Goal: Answer question/provide support

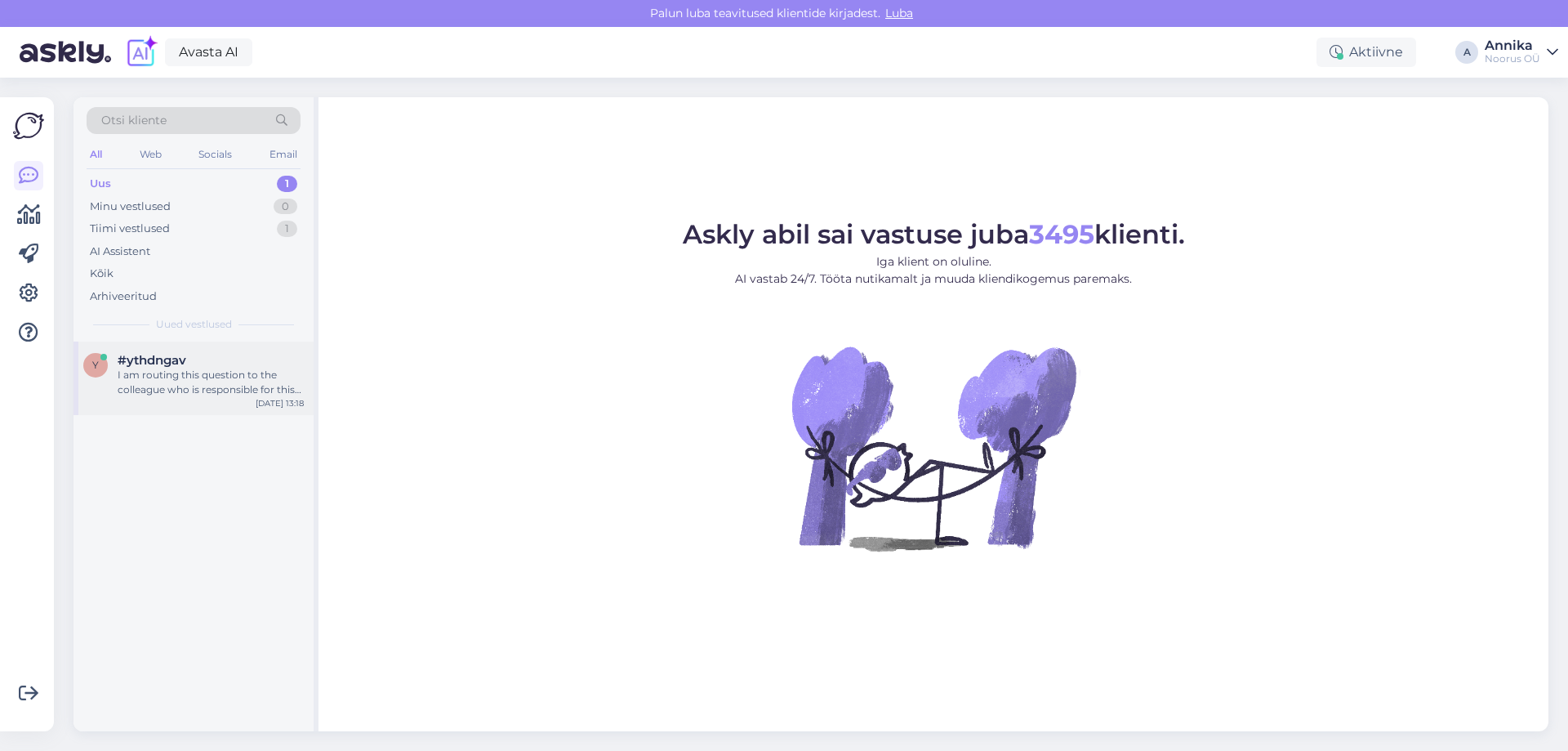
click at [152, 360] on span "#ythdngav" at bounding box center [151, 359] width 69 height 15
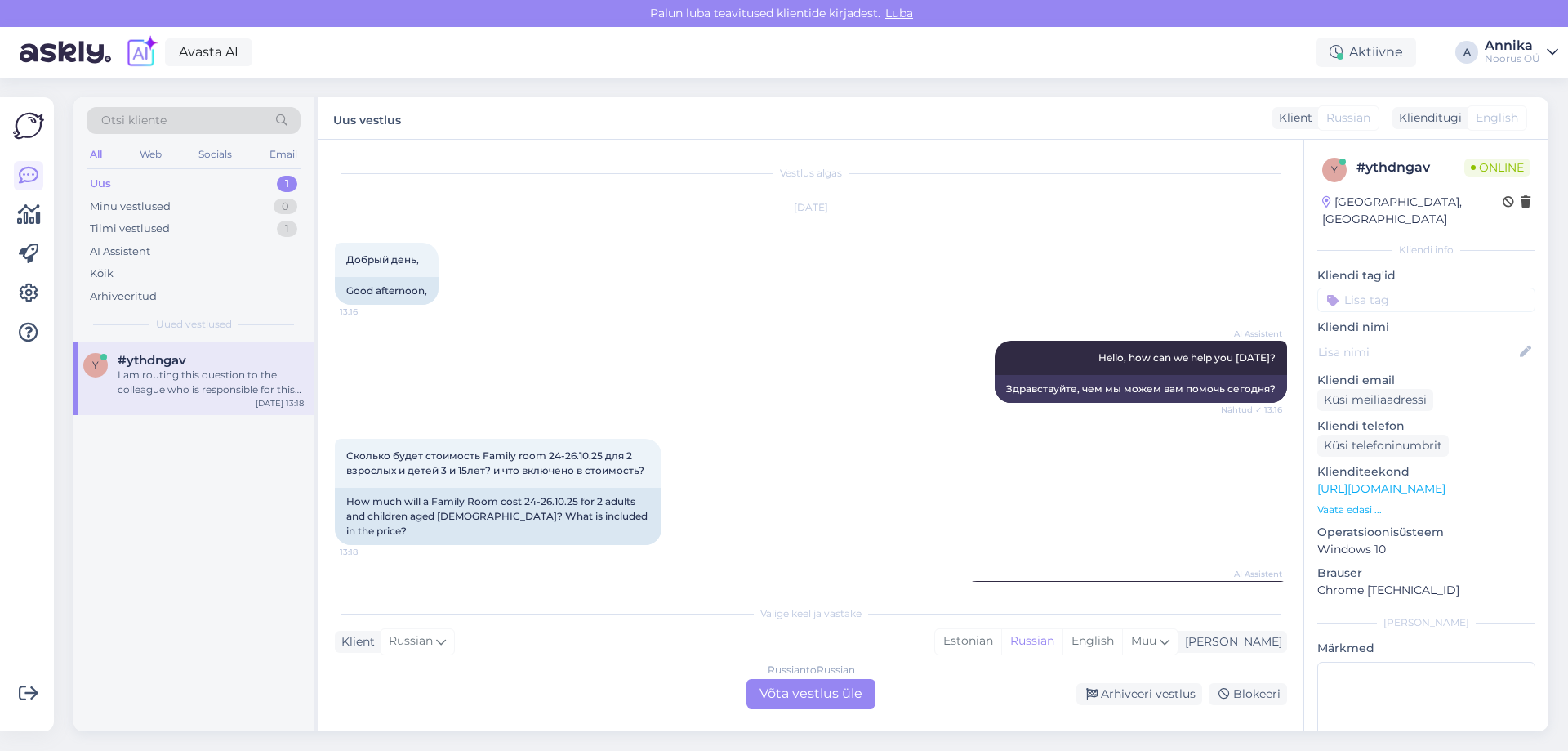
scroll to position [123, 0]
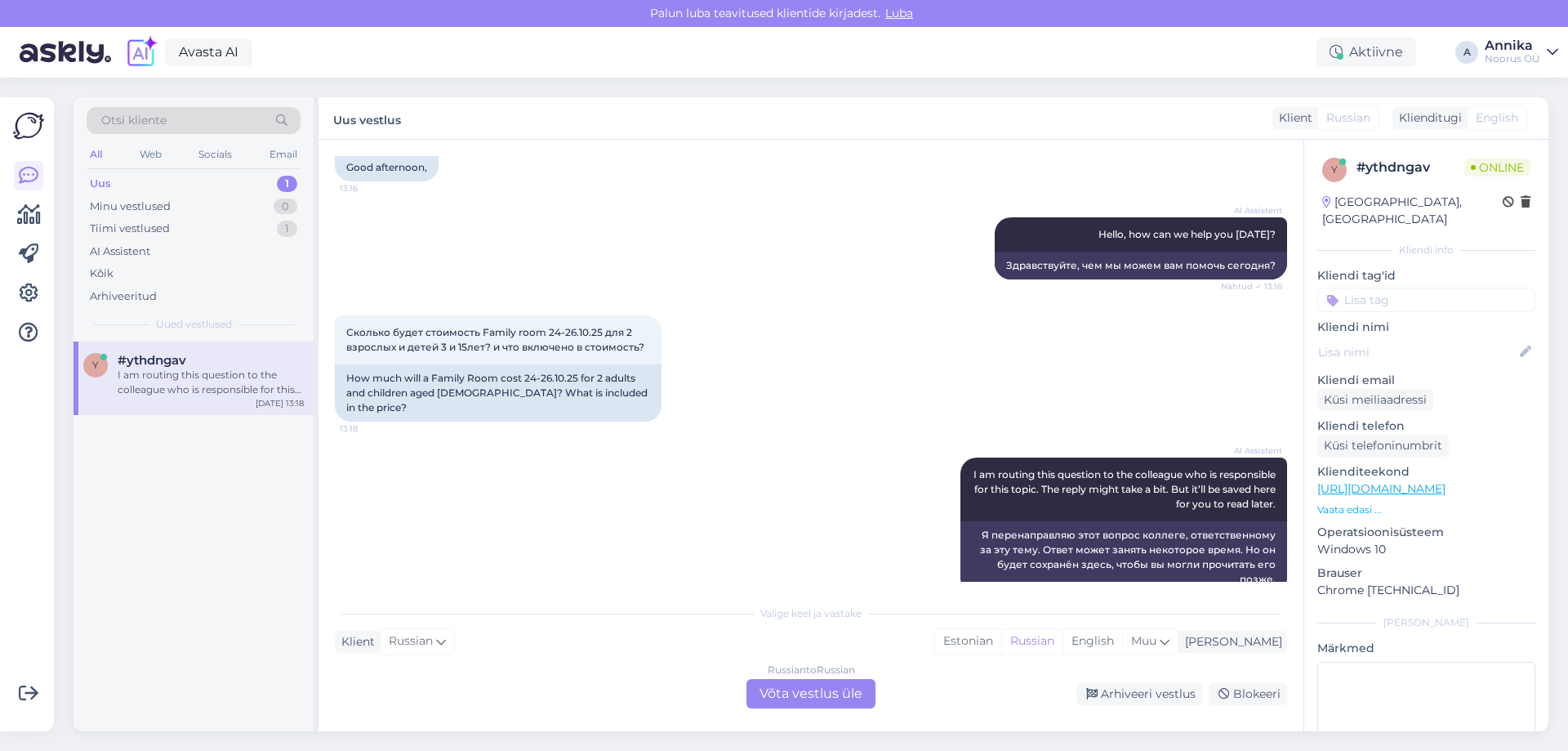
click at [622, 250] on div "AI Assistent Hello, how can we help you today? Nähtud ✓ 13:16 Здравствуйте, чем…" at bounding box center [811, 248] width 952 height 98
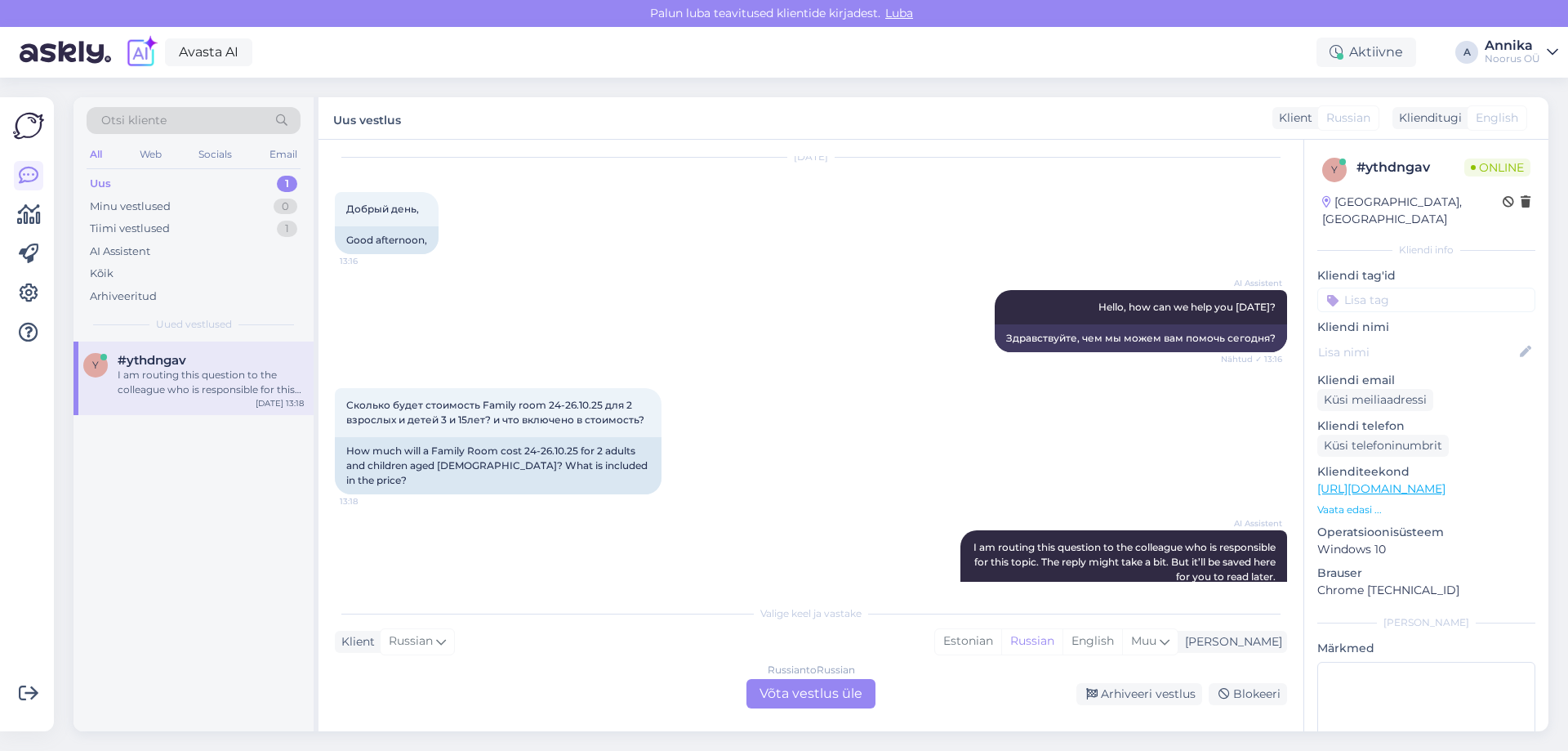
scroll to position [138, 0]
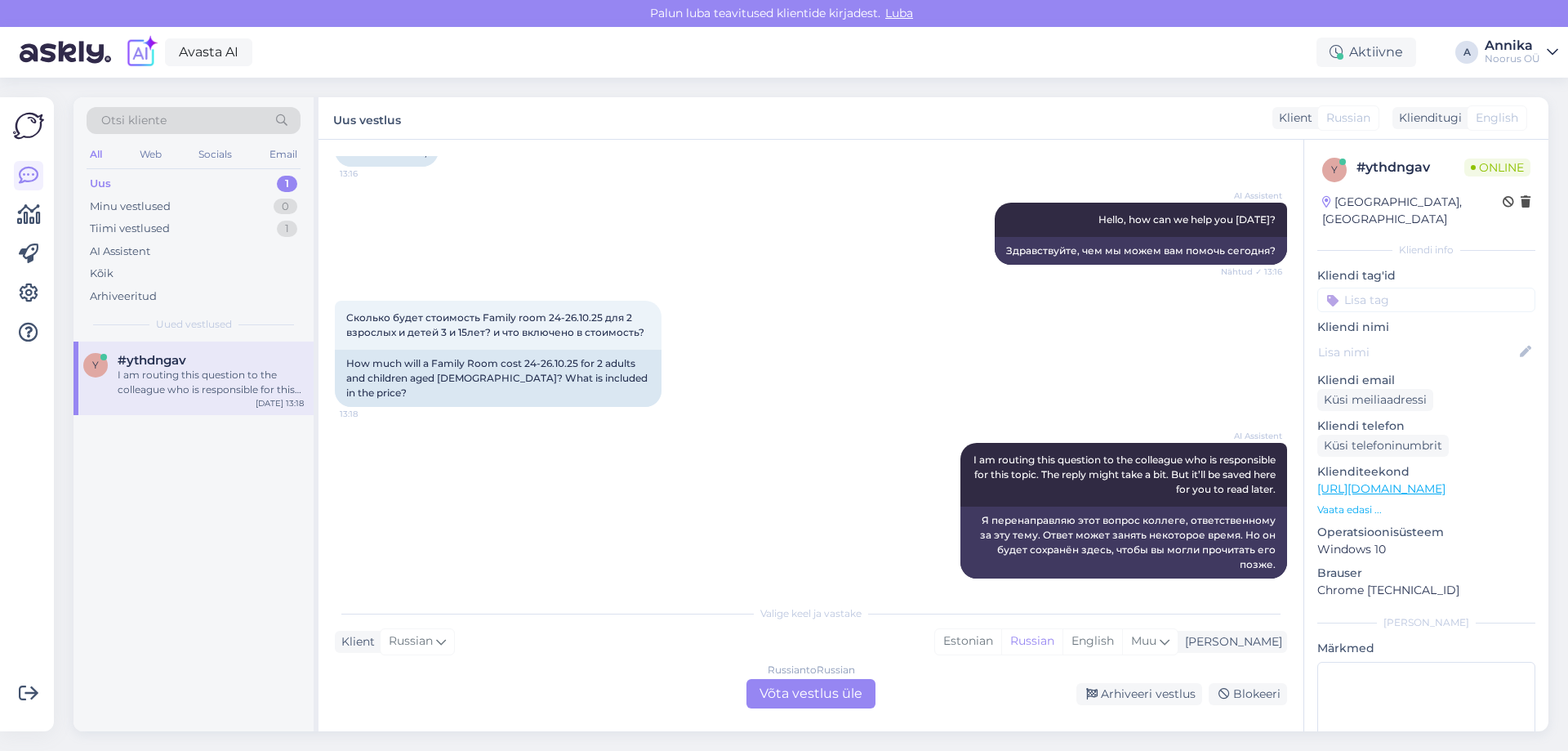
drag, startPoint x: 805, startPoint y: 698, endPoint x: 851, endPoint y: 475, distance: 227.7
click at [804, 696] on div "Russian to Russian Võta vestlus üle" at bounding box center [811, 694] width 129 height 29
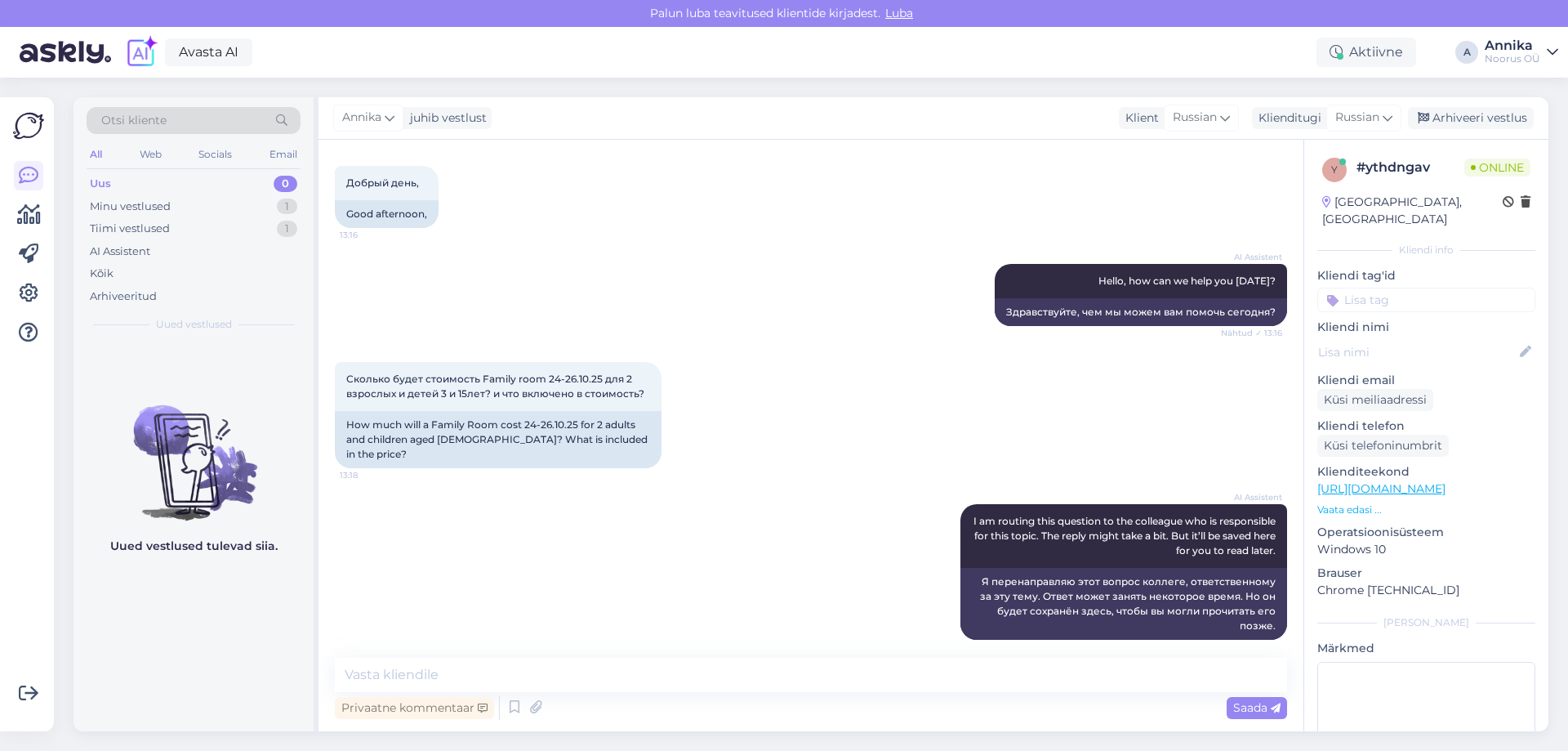
scroll to position [77, 0]
click at [470, 683] on textarea at bounding box center [811, 674] width 952 height 34
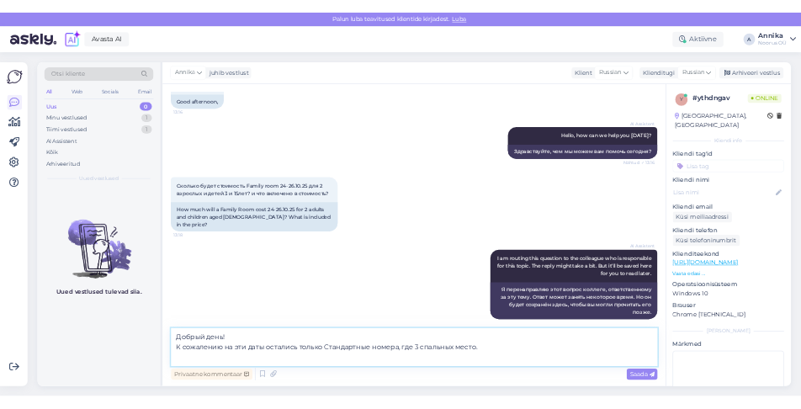
scroll to position [141, 0]
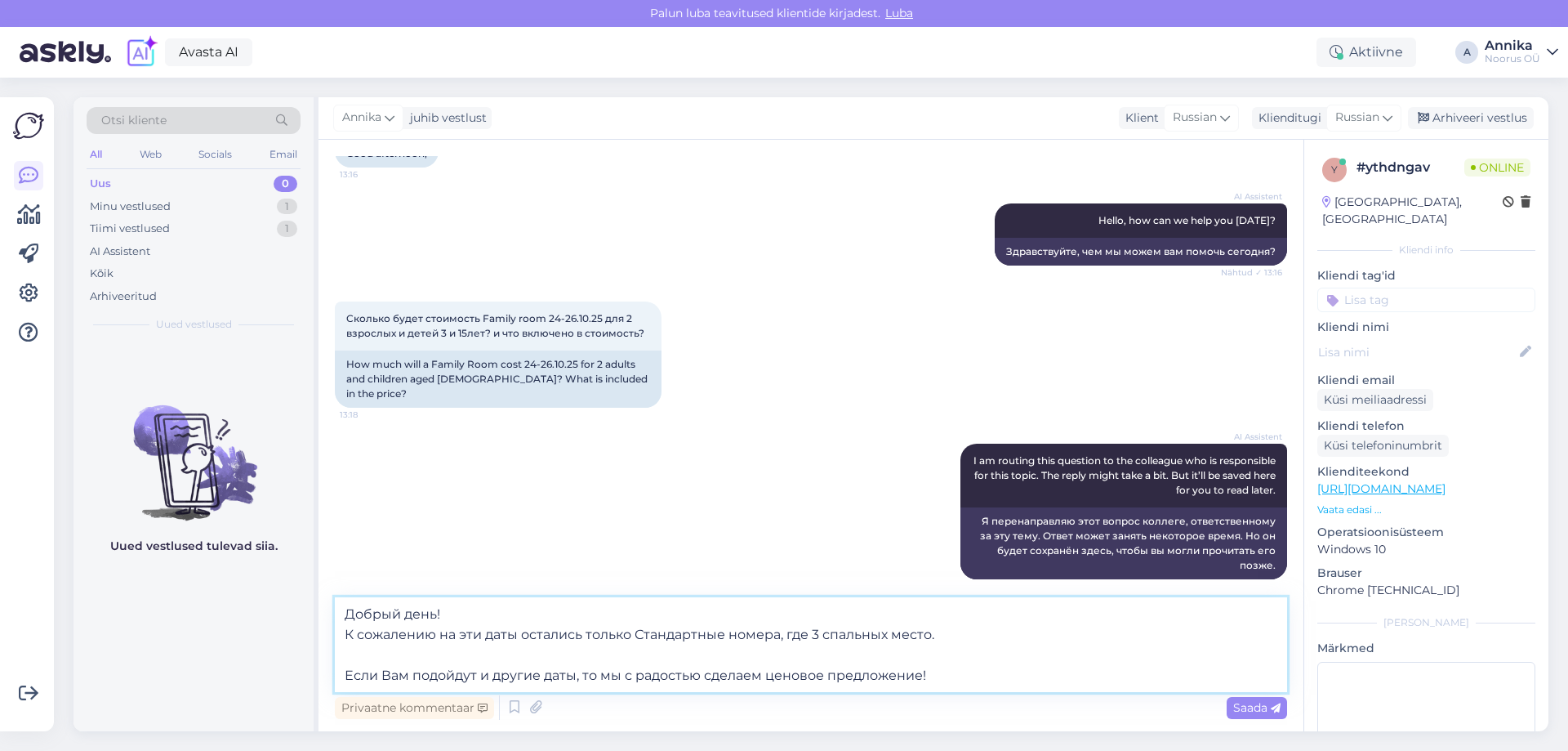
type textarea "Добрый день! К сожалению на эти даты остались только Стандартные номера, где 3 …"
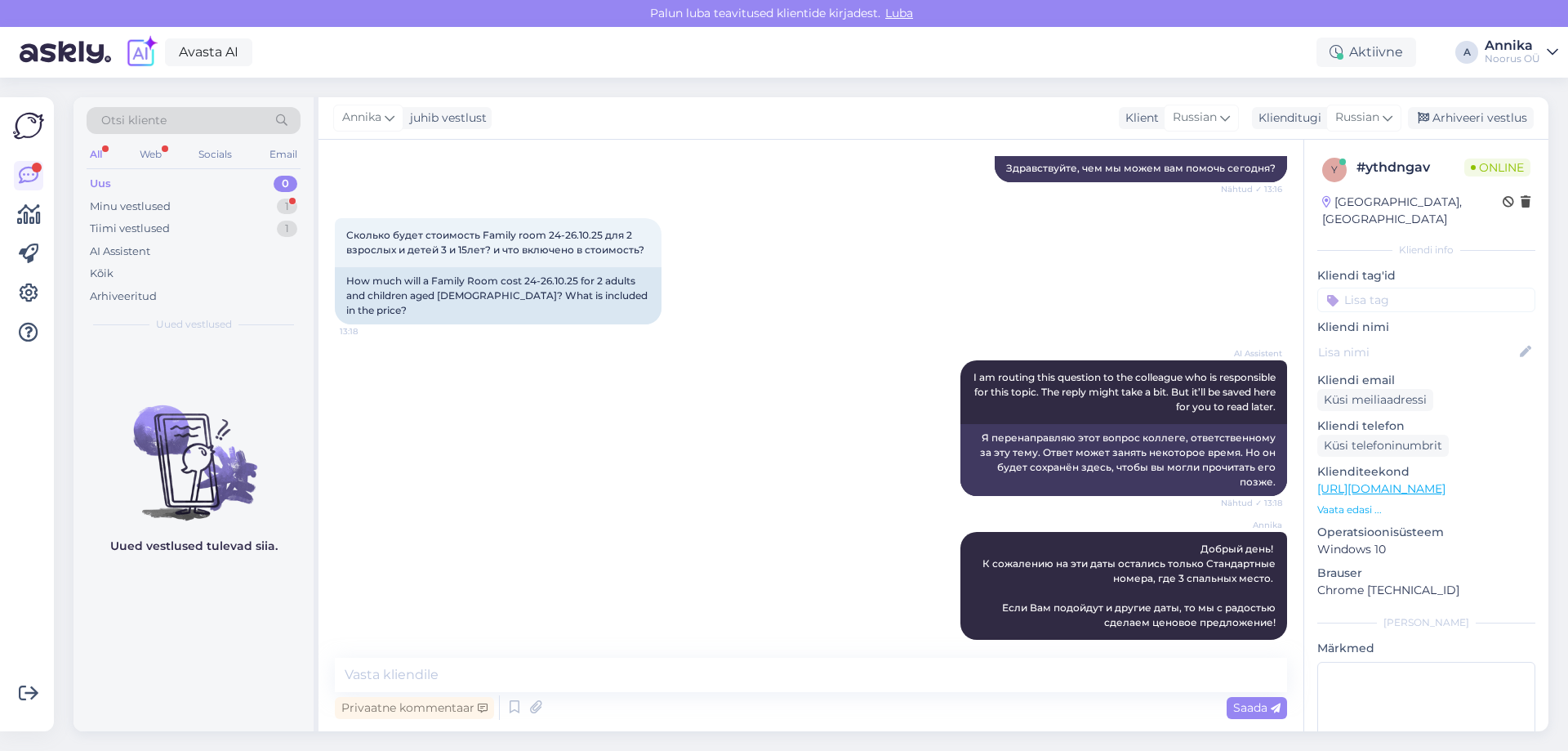
scroll to position [291, 0]
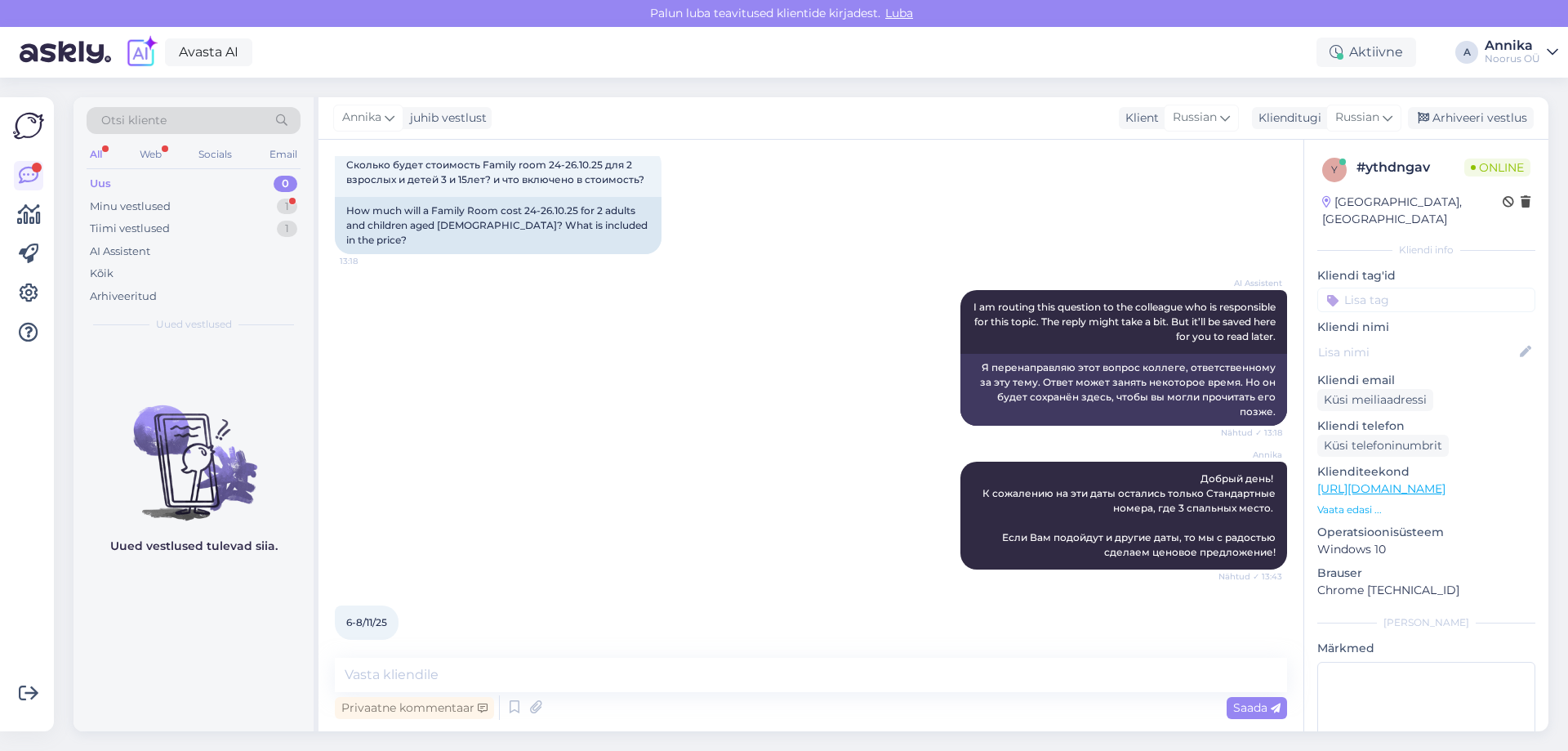
click at [451, 424] on div "AI Assistent I am routing this question to the colleague who is responsible for…" at bounding box center [811, 358] width 952 height 172
click at [442, 673] on textarea at bounding box center [811, 674] width 952 height 34
click at [398, 684] on textarea at bounding box center [811, 674] width 952 height 34
click at [557, 667] on textarea "Семейный номер будет стоить евро/ 2 ночи." at bounding box center [811, 674] width 952 height 34
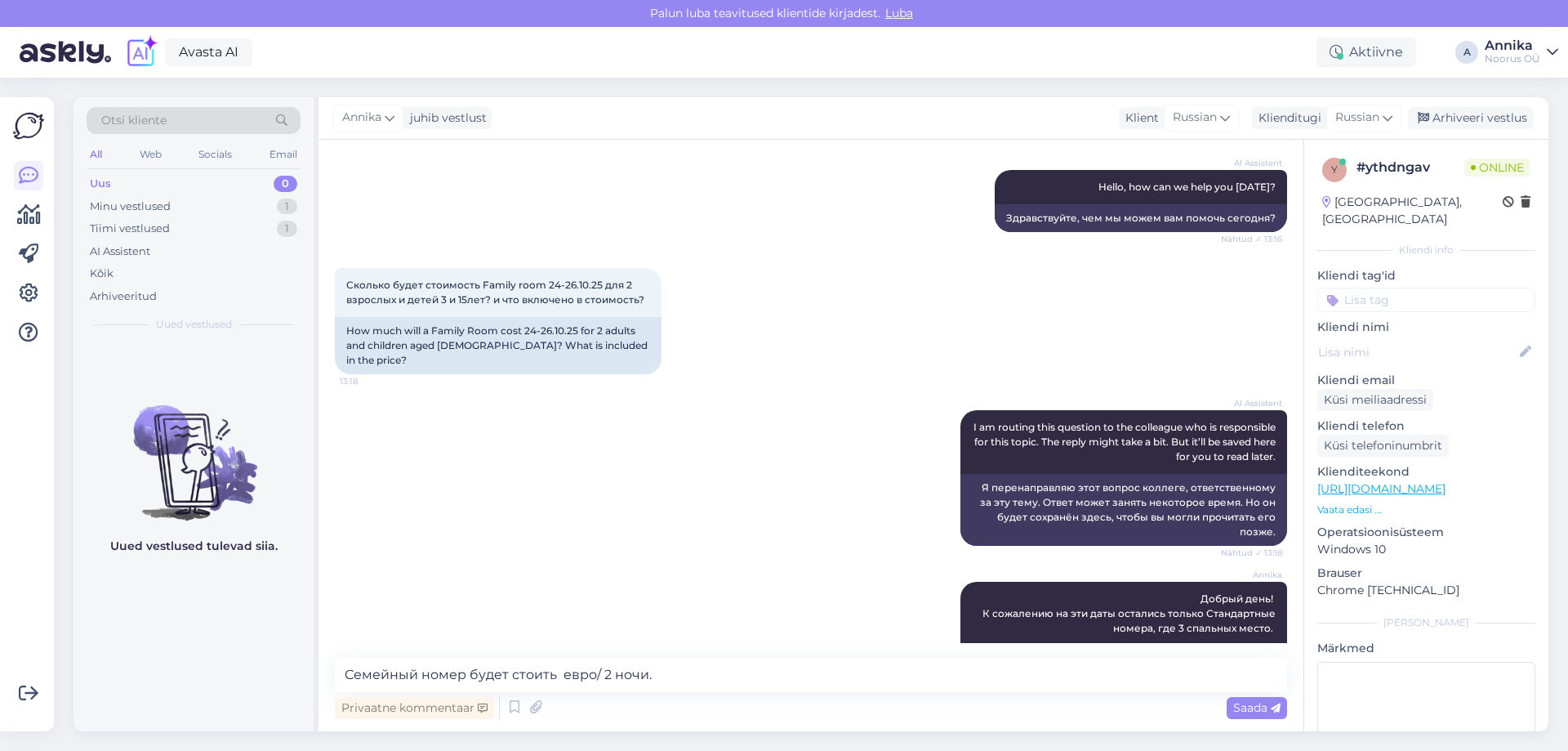
scroll to position [46, 0]
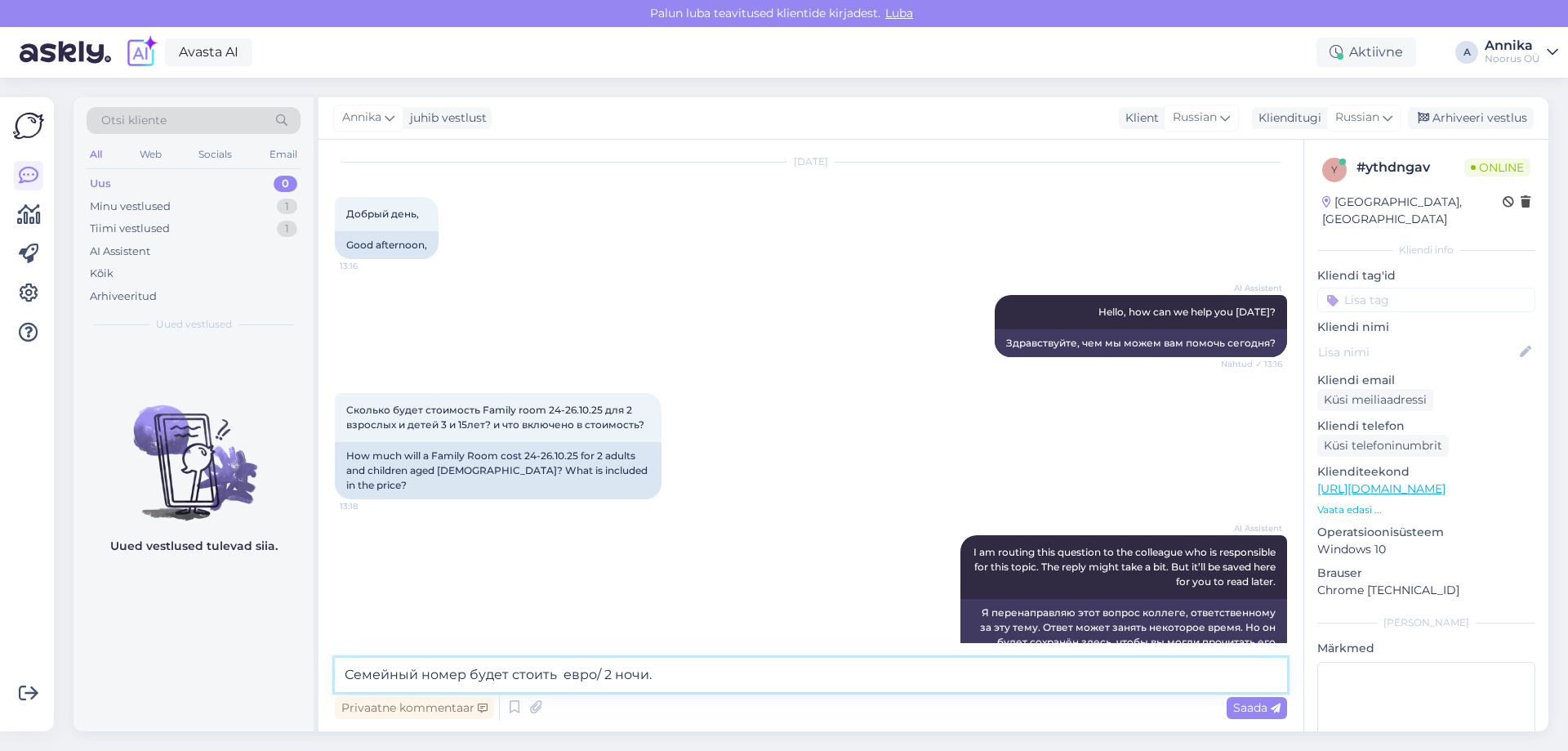
click at [558, 677] on textarea "Семейный номер будет стоить евро/ 2 ночи." at bounding box center [811, 674] width 952 height 34
click at [738, 675] on textarea "Семейный номер будет стоить 350 евро/ 2 ночи." at bounding box center [811, 674] width 952 height 34
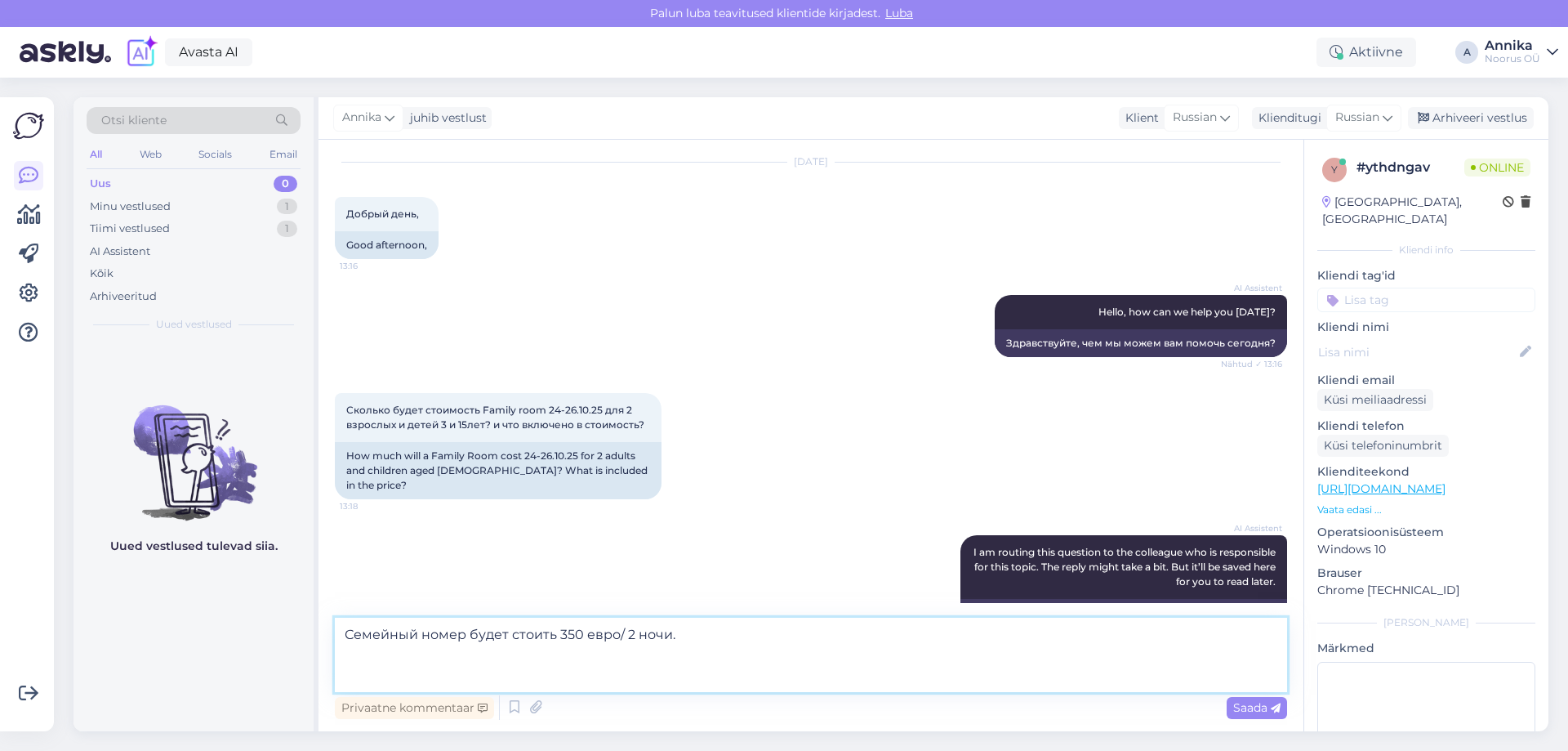
click at [690, 639] on textarea "Семейный номер будет стоить 350 евро/ 2 ночи." at bounding box center [811, 655] width 952 height 75
click at [683, 668] on textarea "Семейный номер будет стоить 350 евро/ 2 ночи." at bounding box center [811, 655] width 952 height 75
paste textarea "В стоимость входит: • Проживание • Завтрак-buffet • Неограниченное посещение ба…"
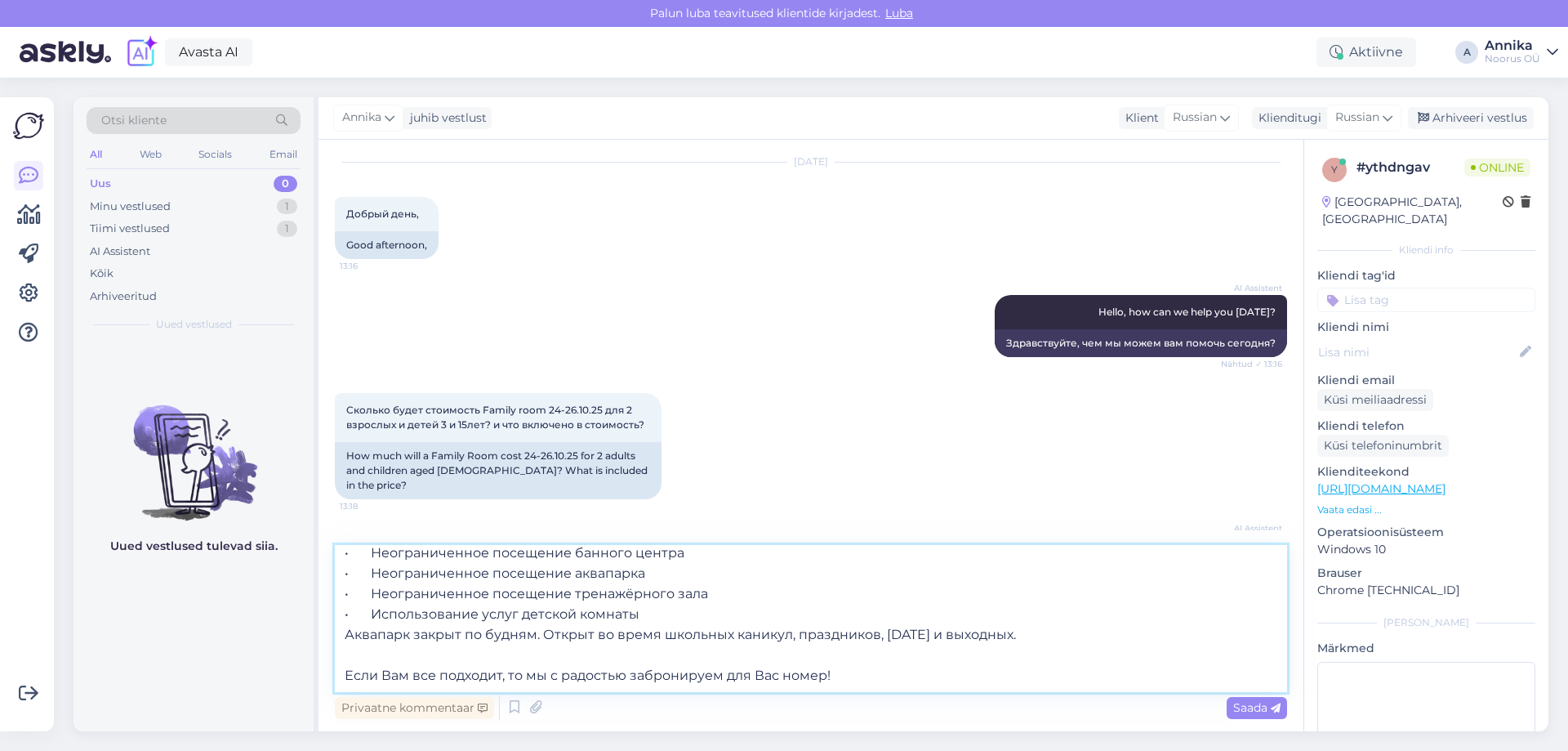
click at [701, 591] on textarea "Семейный номер будет стоить 350 евро/ 2 ночи. В стоимость входит: • Проживание …" at bounding box center [811, 618] width 952 height 147
type textarea "Семейный номер будет стоить 350 евро/ 2 ночи. В стоимость входит: • Проживание …"
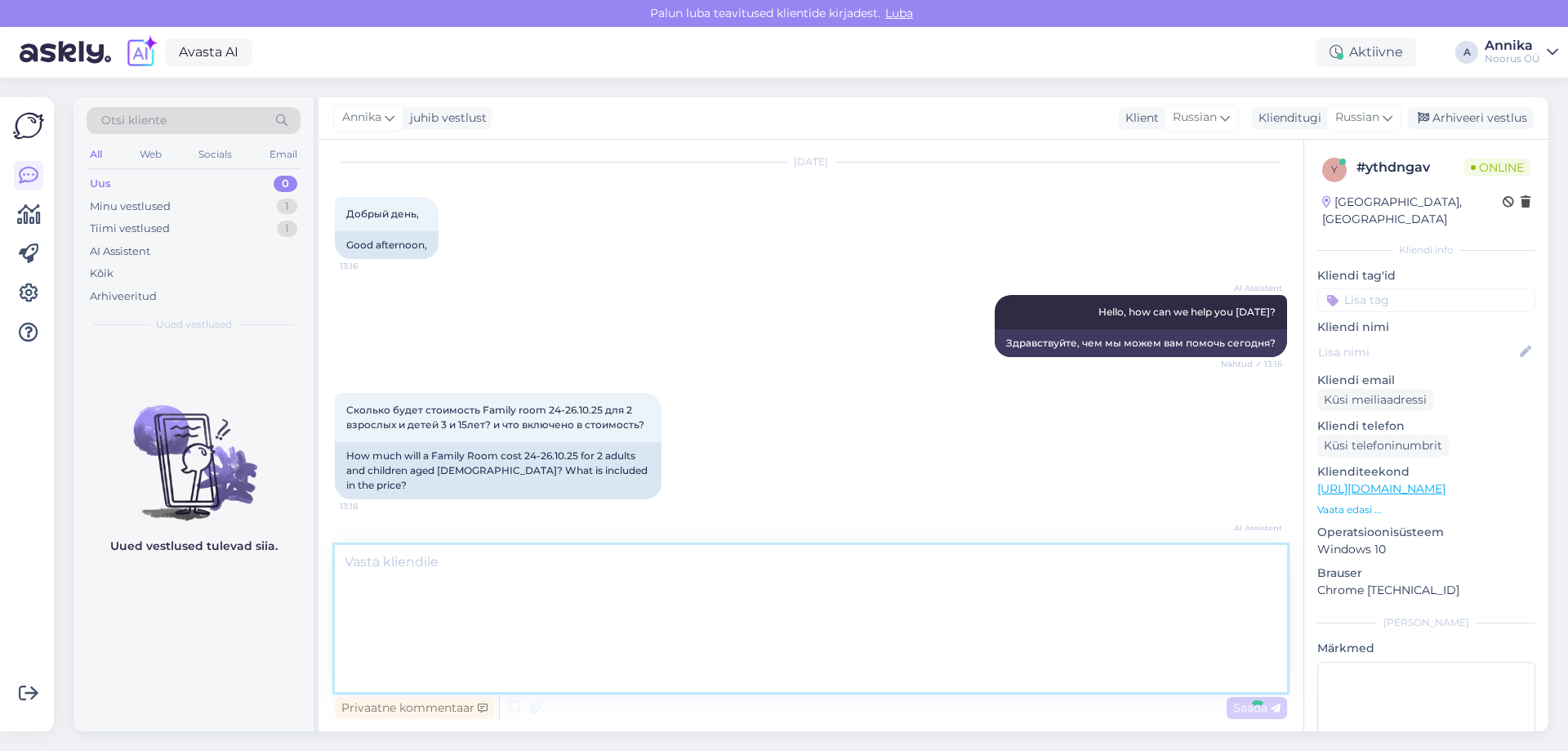
scroll to position [0, 0]
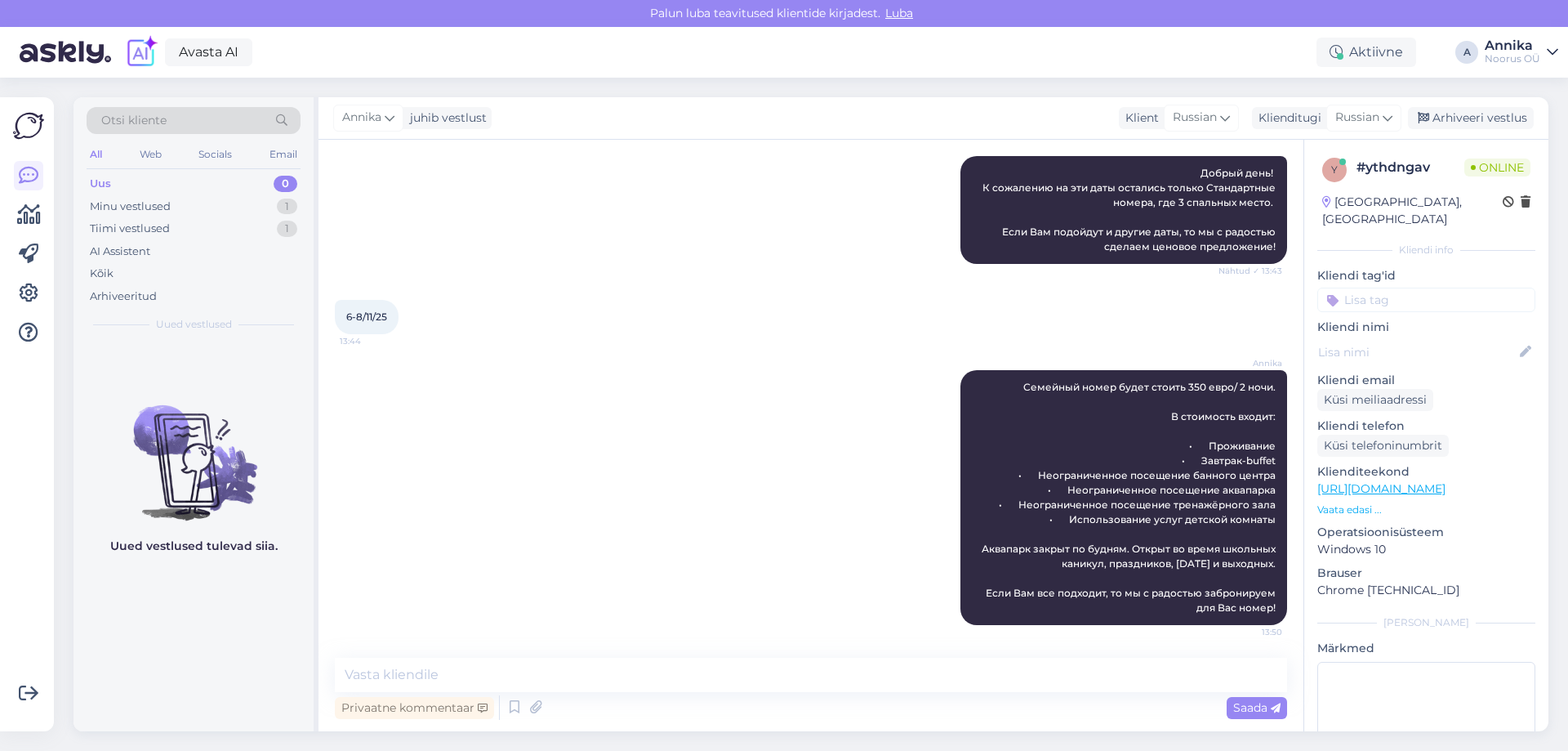
click at [708, 317] on div "6-8/11/25 13:44" at bounding box center [811, 317] width 952 height 70
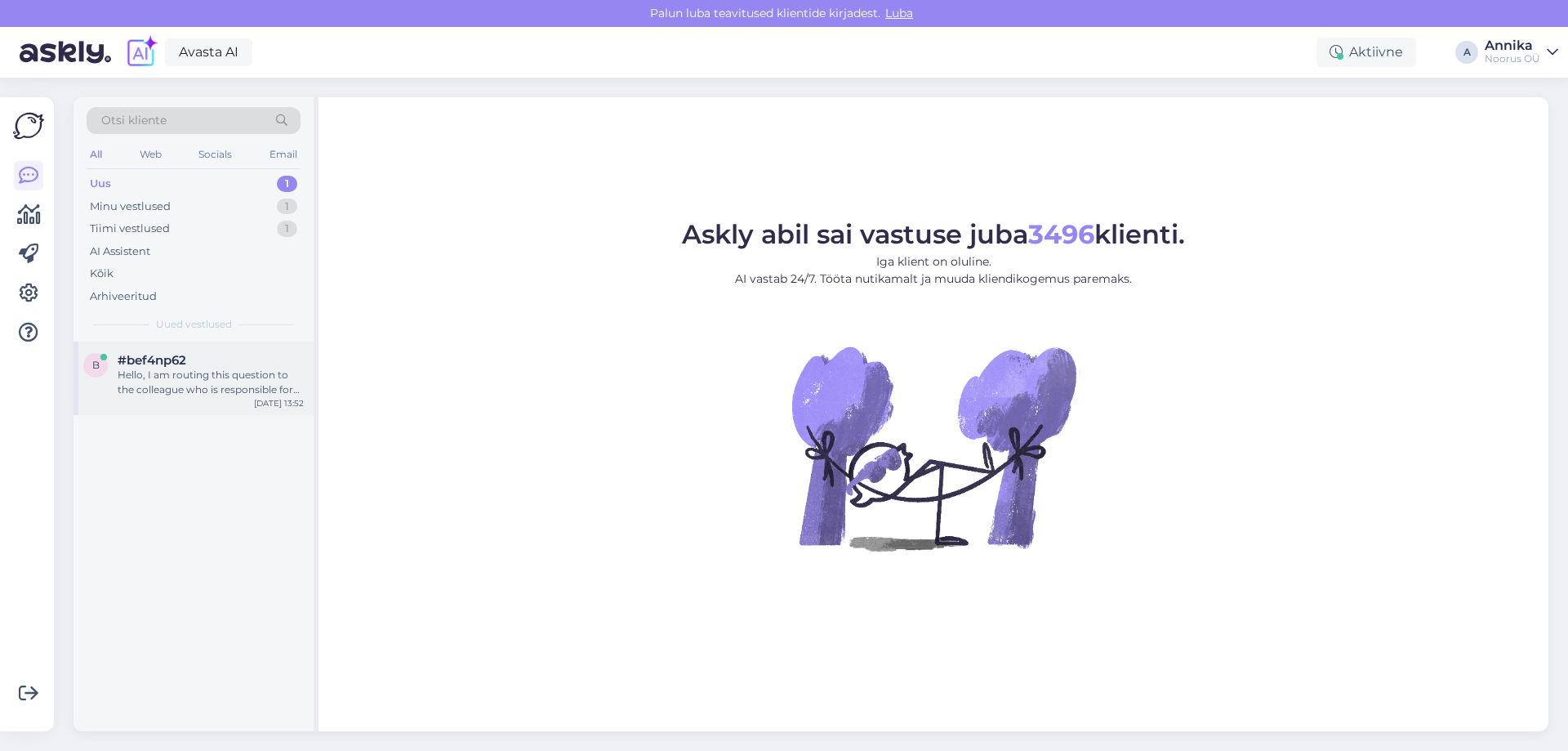
click at [242, 358] on div "#bef4np62" at bounding box center [211, 359] width 186 height 15
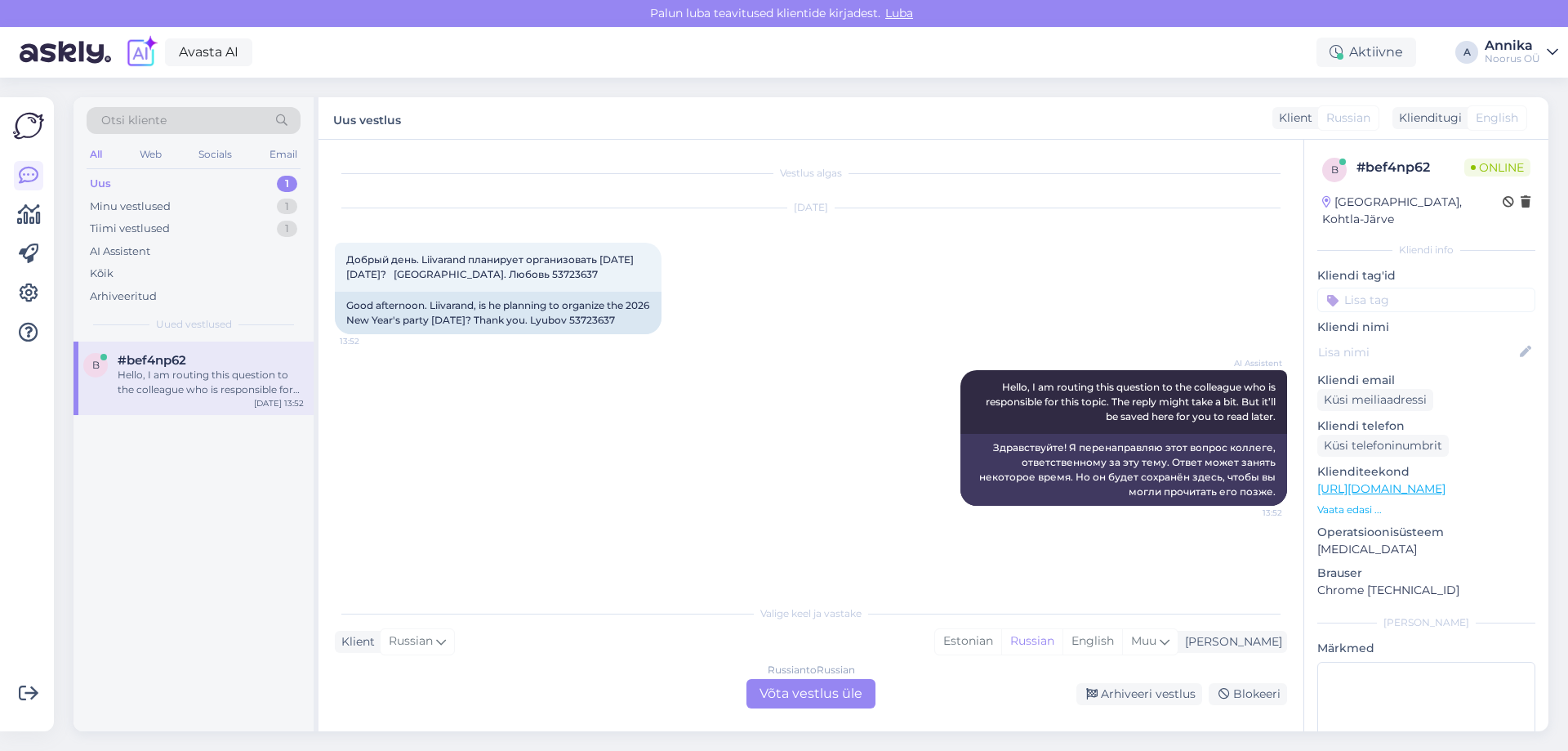
click at [785, 690] on div "Russian to Russian Võta vestlus üle" at bounding box center [811, 694] width 129 height 29
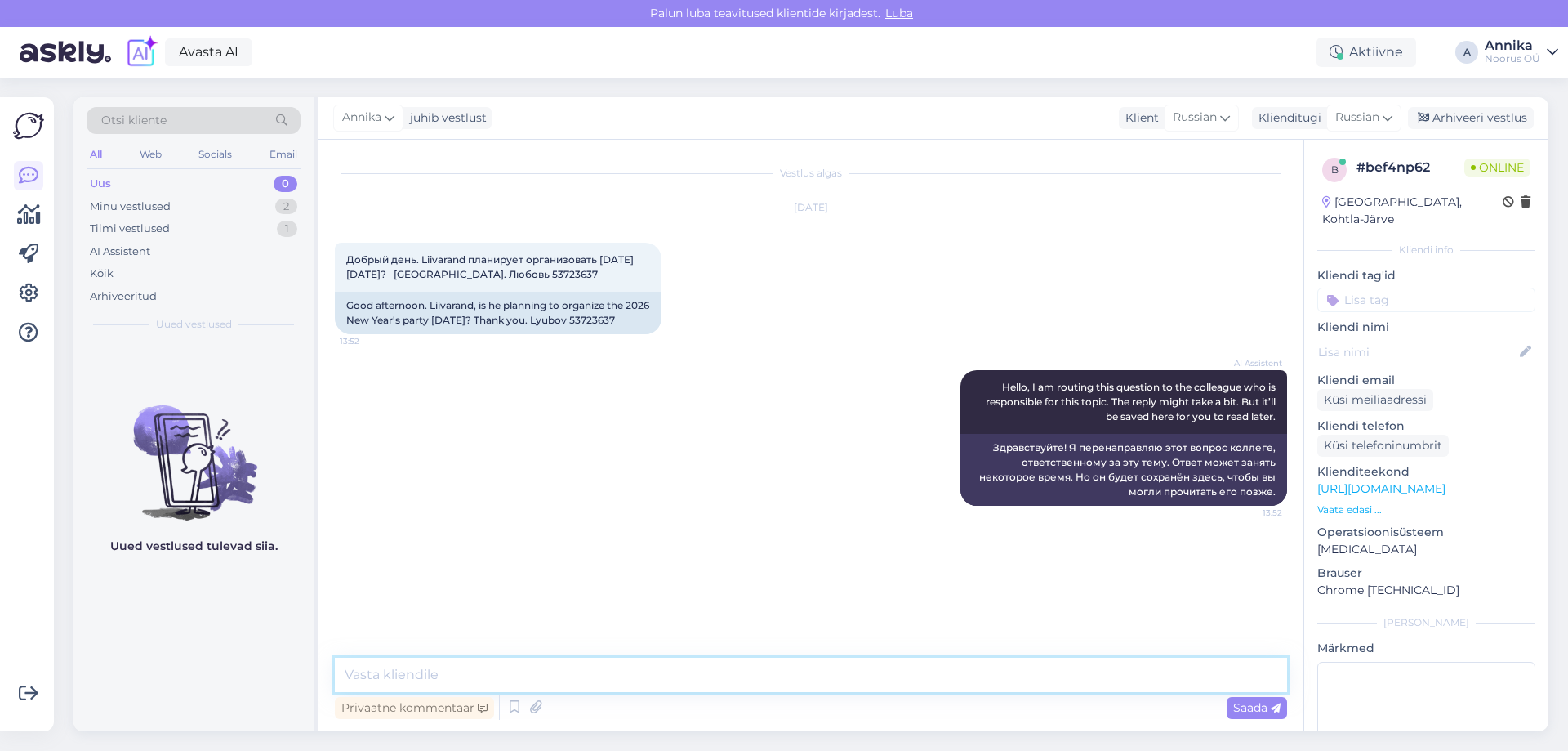
click at [585, 666] on textarea at bounding box center [811, 674] width 952 height 34
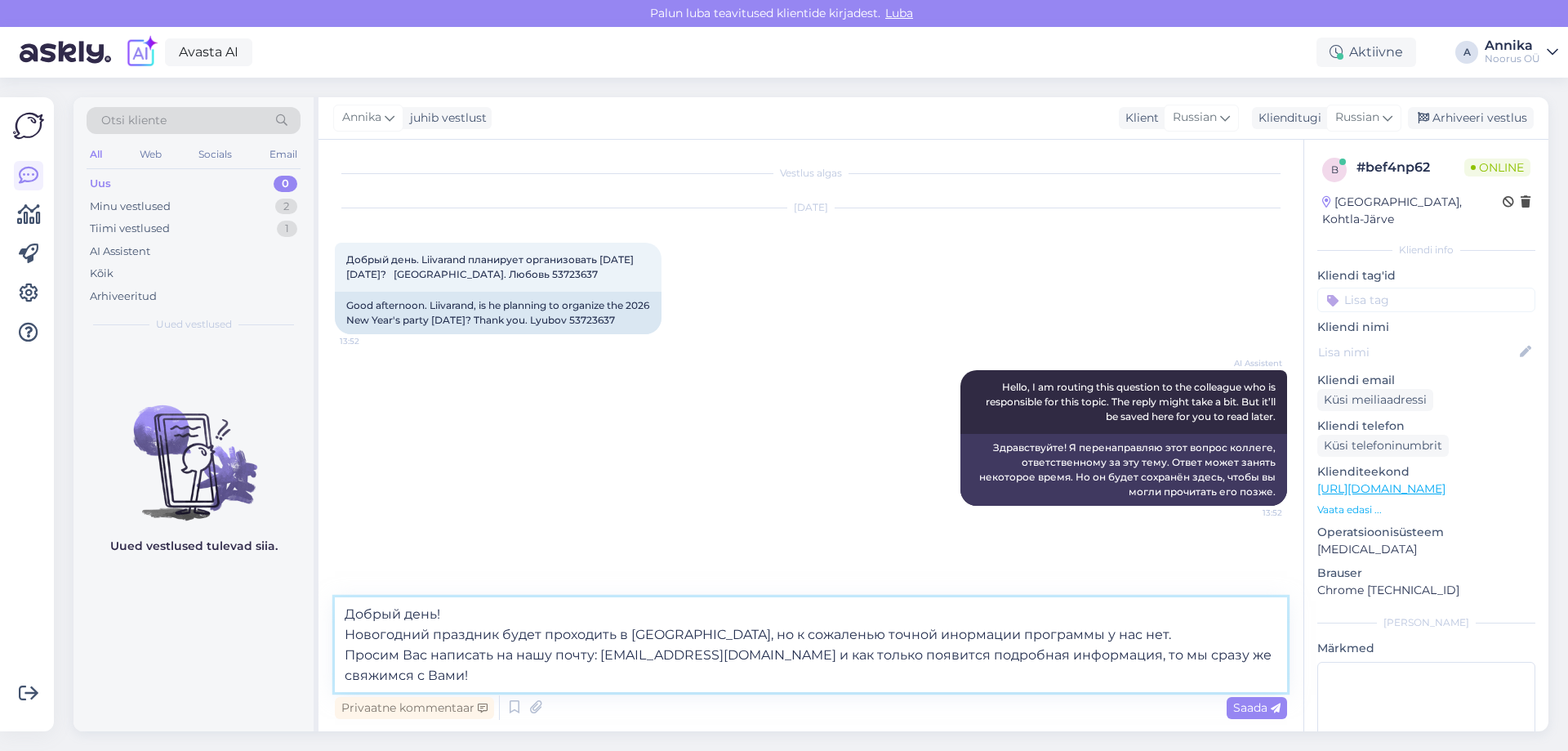
drag, startPoint x: 823, startPoint y: 632, endPoint x: 814, endPoint y: 630, distance: 9.2
click at [814, 630] on textarea "Добрый день! Новогодний праздник будет проходить в [GEOGRAPHIC_DATA], но к сожа…" at bounding box center [811, 645] width 952 height 95
click at [854, 641] on textarea "Добрый день! Новогодний праздник будет проходить в [GEOGRAPHIC_DATA], но к сожа…" at bounding box center [811, 645] width 952 height 95
click at [896, 632] on textarea "Добрый день! Новогодний праздник будет проходить в [GEOGRAPHIC_DATA], но к сожа…" at bounding box center [811, 645] width 952 height 95
click at [980, 633] on textarea "Добрый день! Новогодний праздник будет проходить в [GEOGRAPHIC_DATA], но к сожа…" at bounding box center [811, 645] width 952 height 95
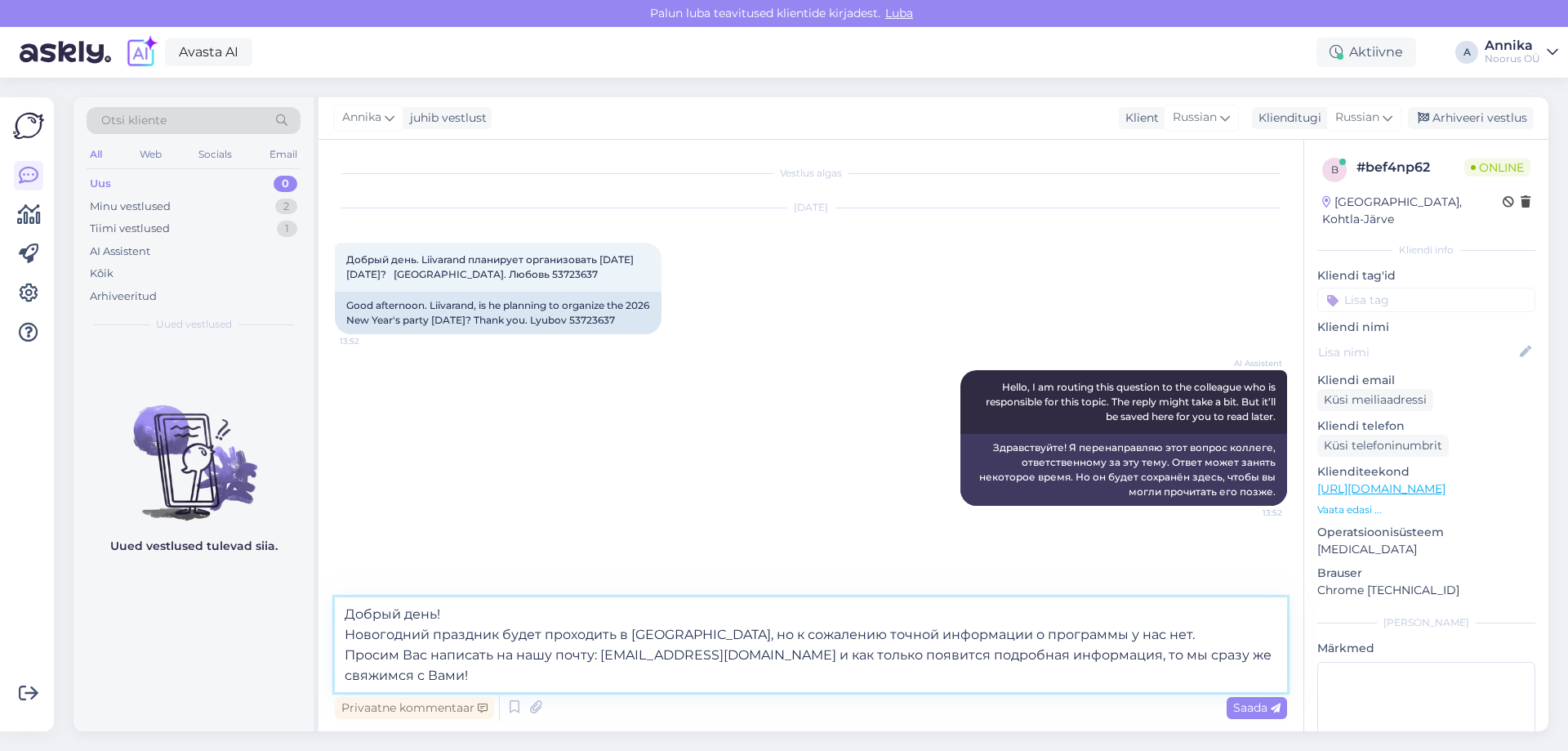
click at [1069, 636] on textarea "Добрый день! Новогодний праздник будет проходить в [GEOGRAPHIC_DATA], но к сожа…" at bounding box center [811, 645] width 952 height 95
type textarea "Добрый день! Новогодний праздник будет проходить в [GEOGRAPHIC_DATA], но к сожа…"
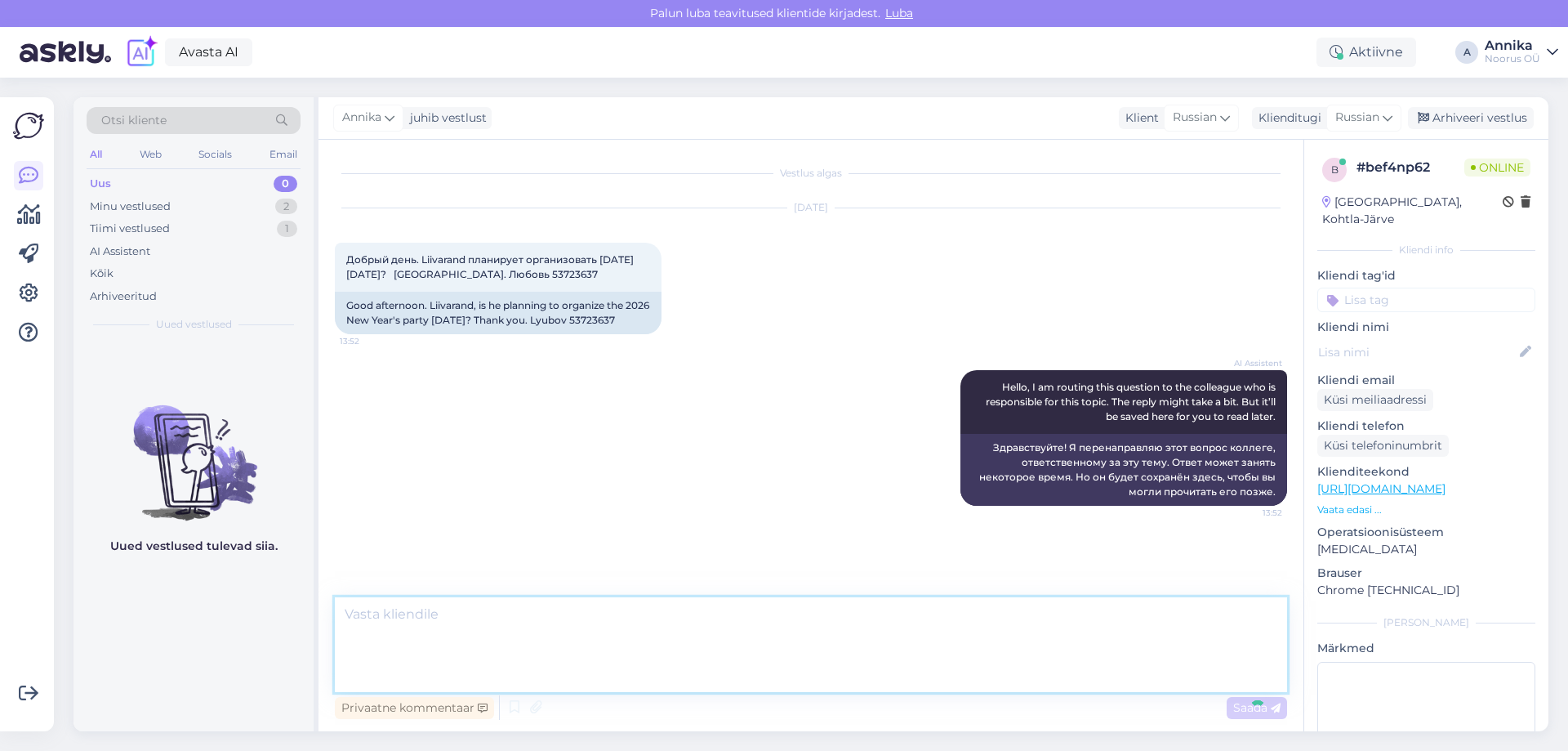
scroll to position [54, 0]
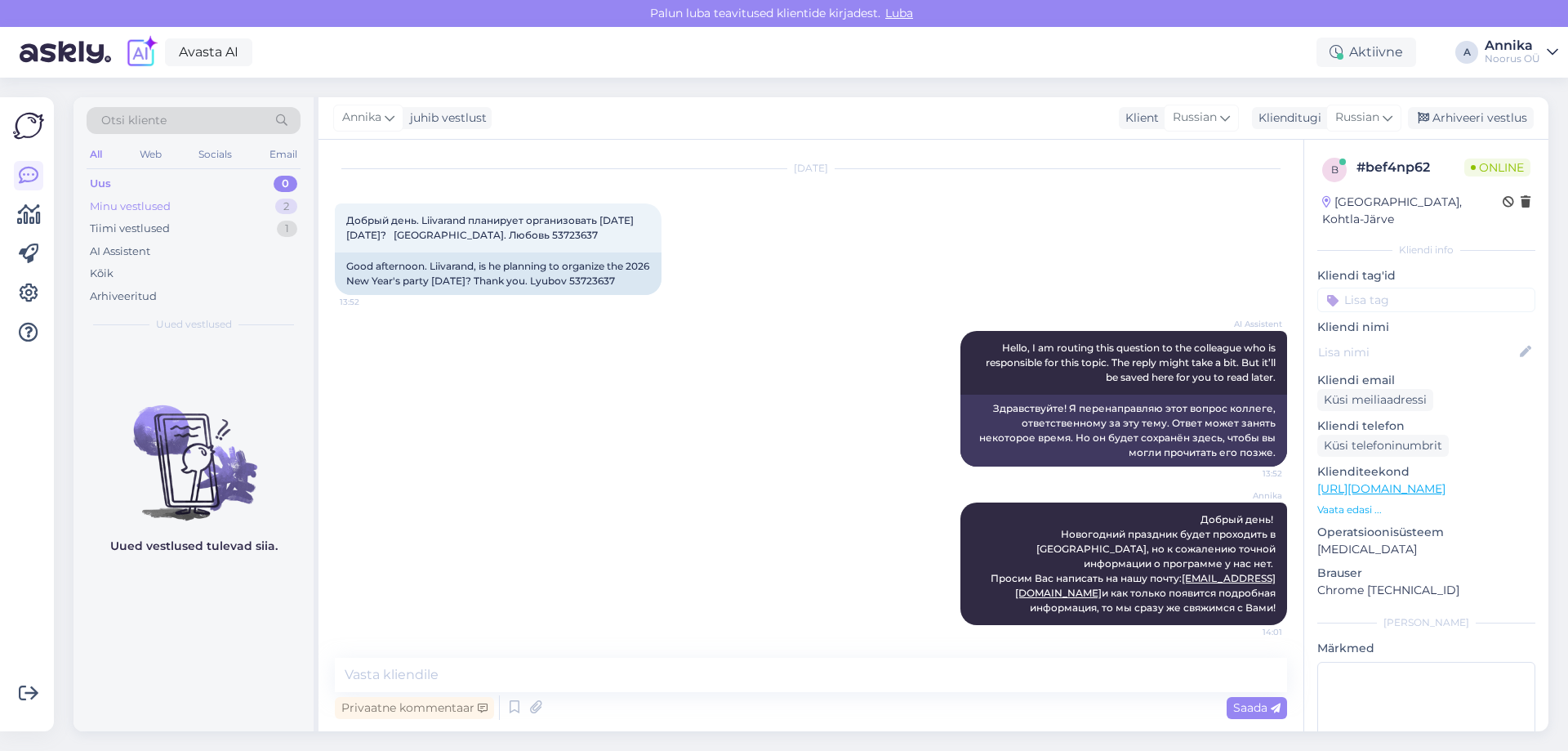
click at [226, 208] on div "Minu vestlused 2" at bounding box center [193, 207] width 214 height 23
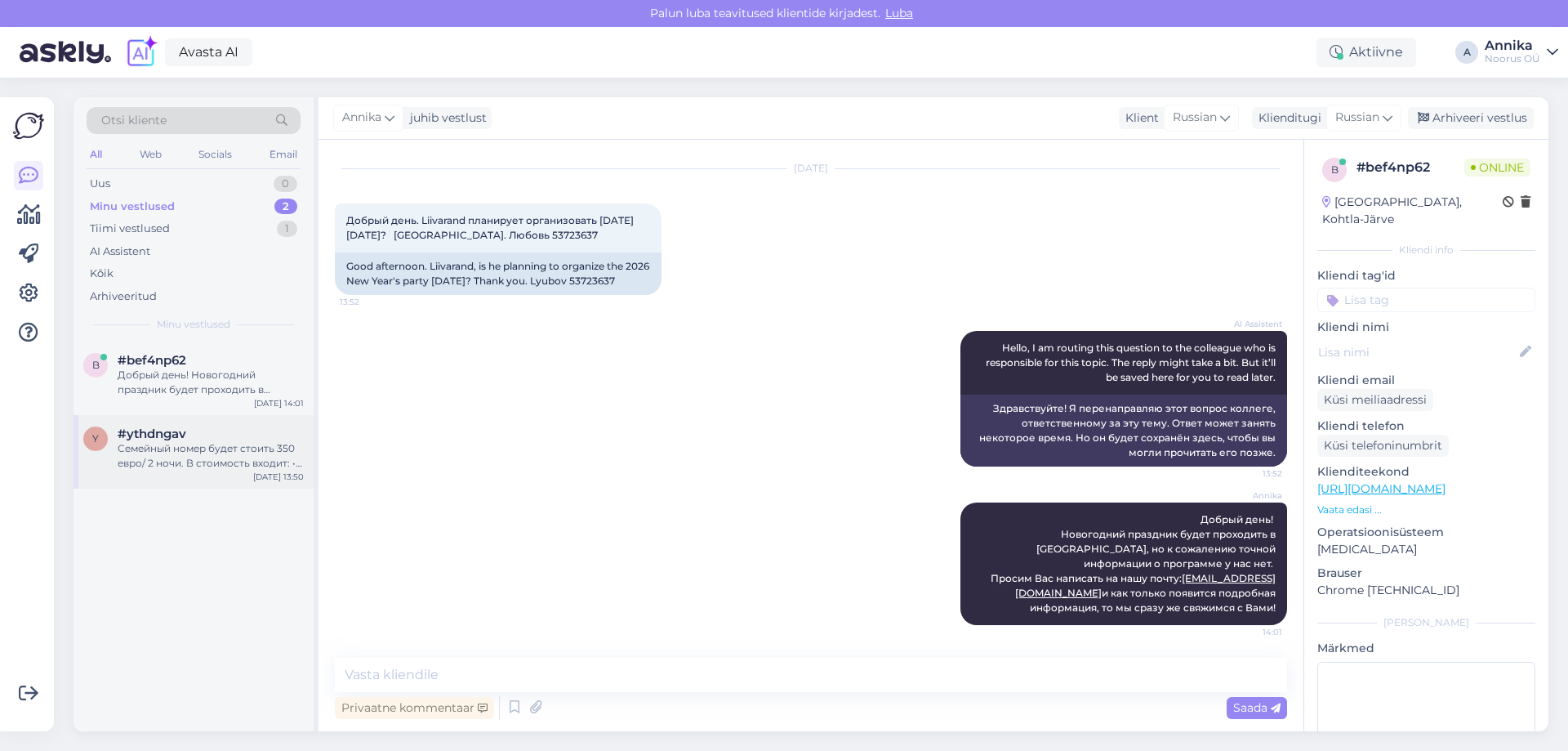
click at [226, 437] on div "#ythdngav" at bounding box center [211, 433] width 186 height 15
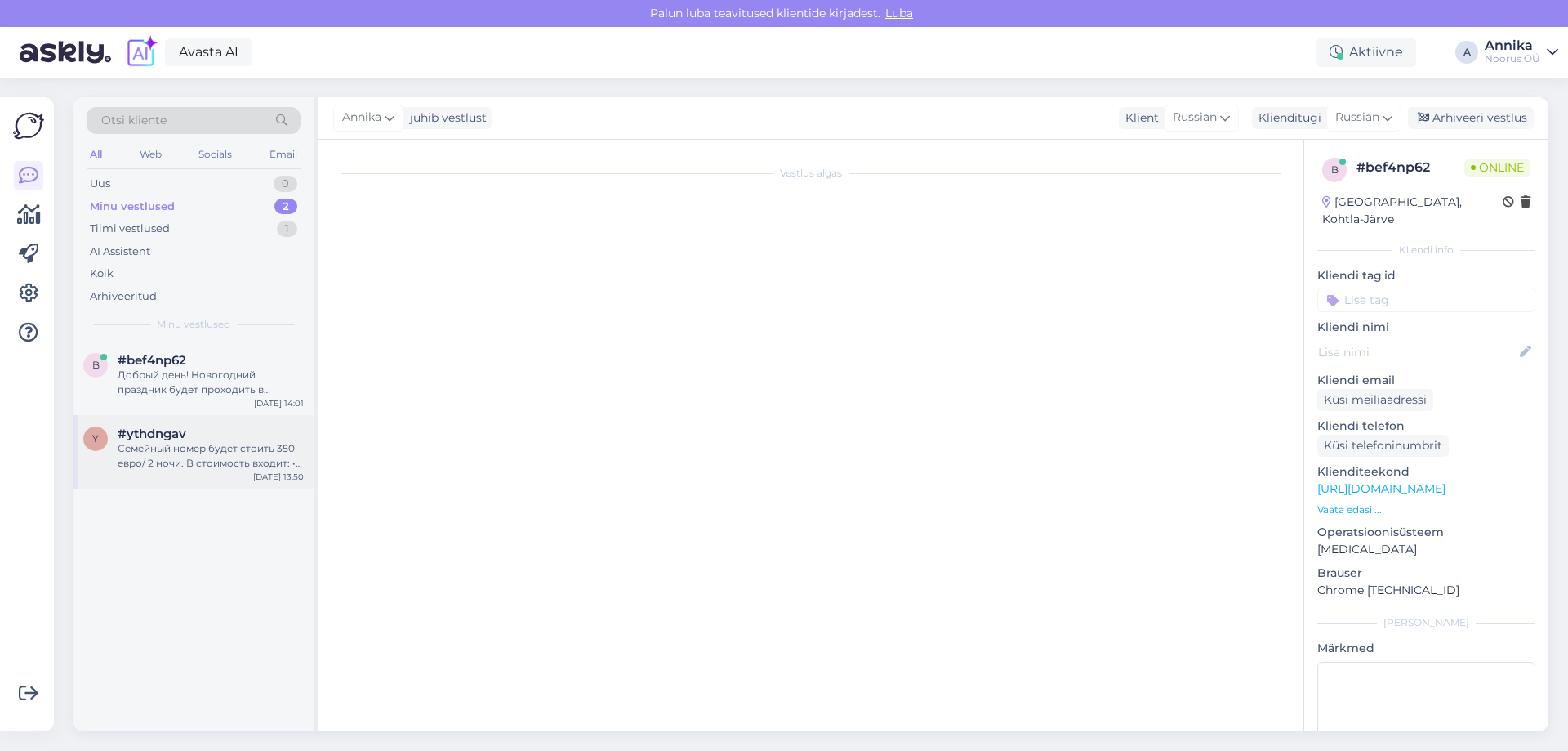
scroll to position [597, 0]
